Goal: Information Seeking & Learning: Find specific fact

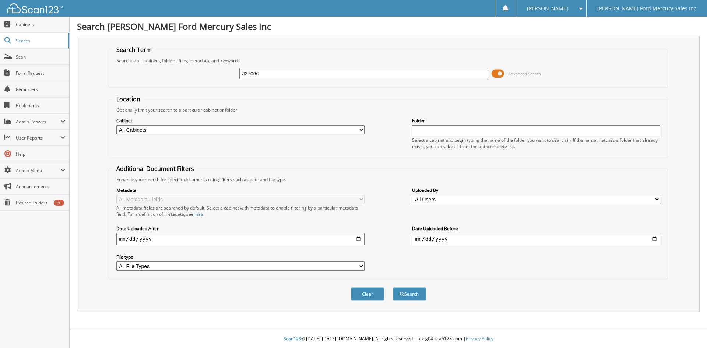
type input "J27066"
click at [393, 287] on button "Search" at bounding box center [409, 294] width 33 height 14
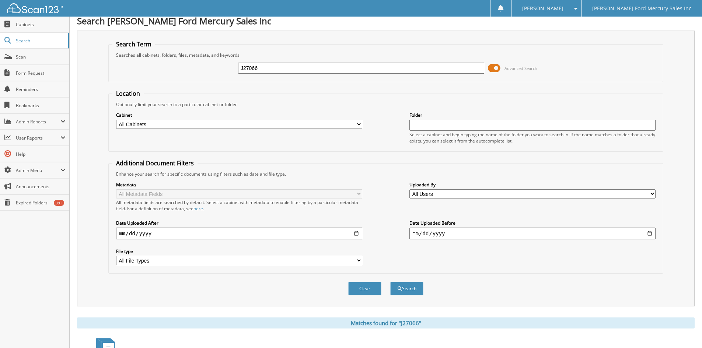
scroll to position [64, 0]
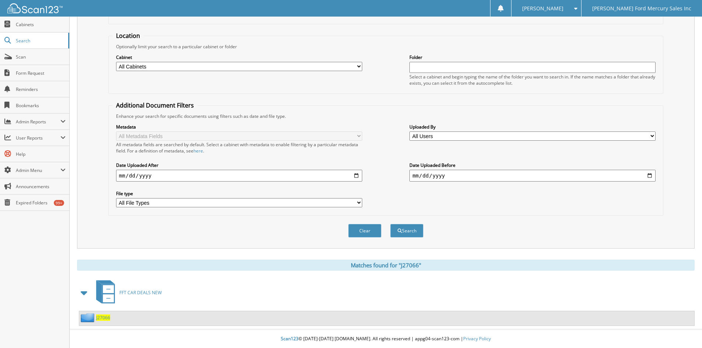
click at [98, 318] on span "J27066" at bounding box center [103, 318] width 14 height 6
